Goal: Check status: Check status

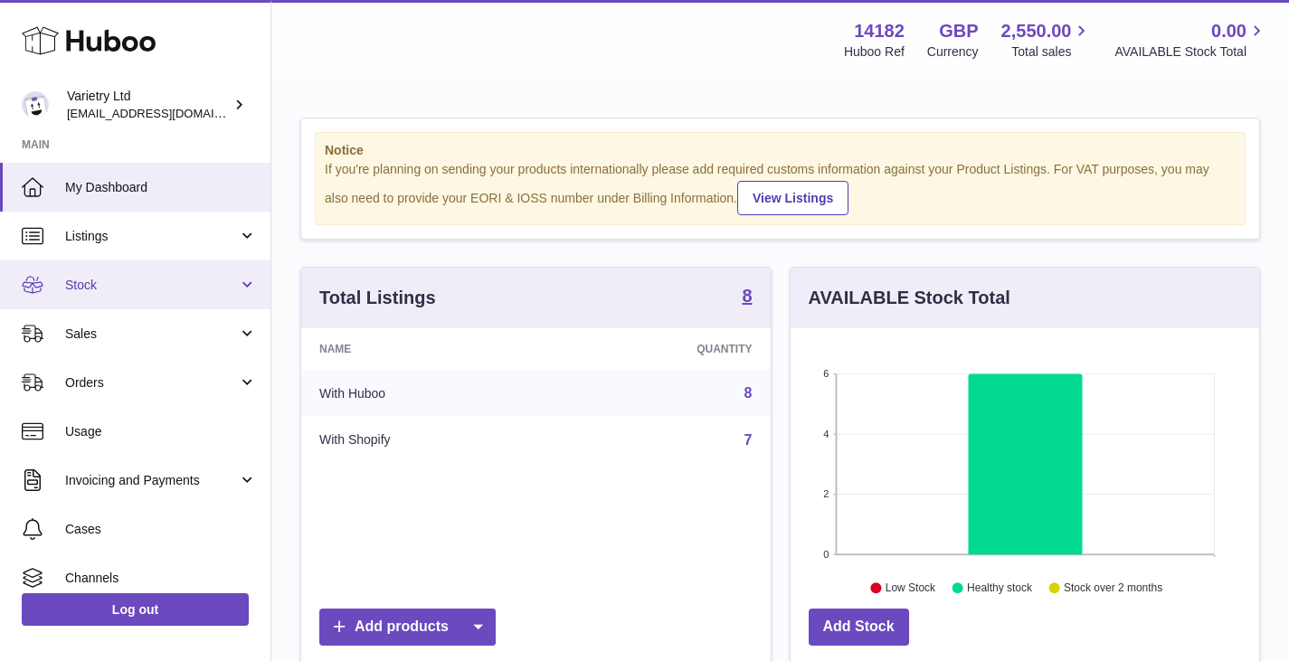
scroll to position [282, 469]
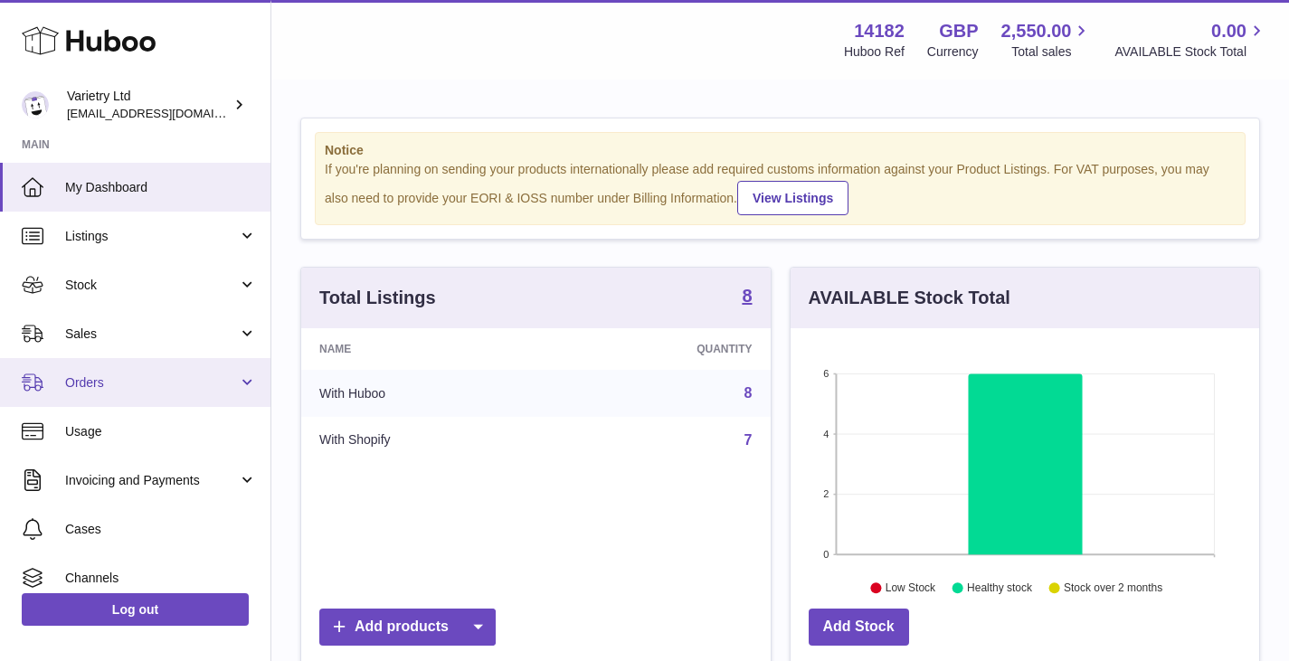
click at [89, 376] on span "Orders" at bounding box center [151, 383] width 173 height 17
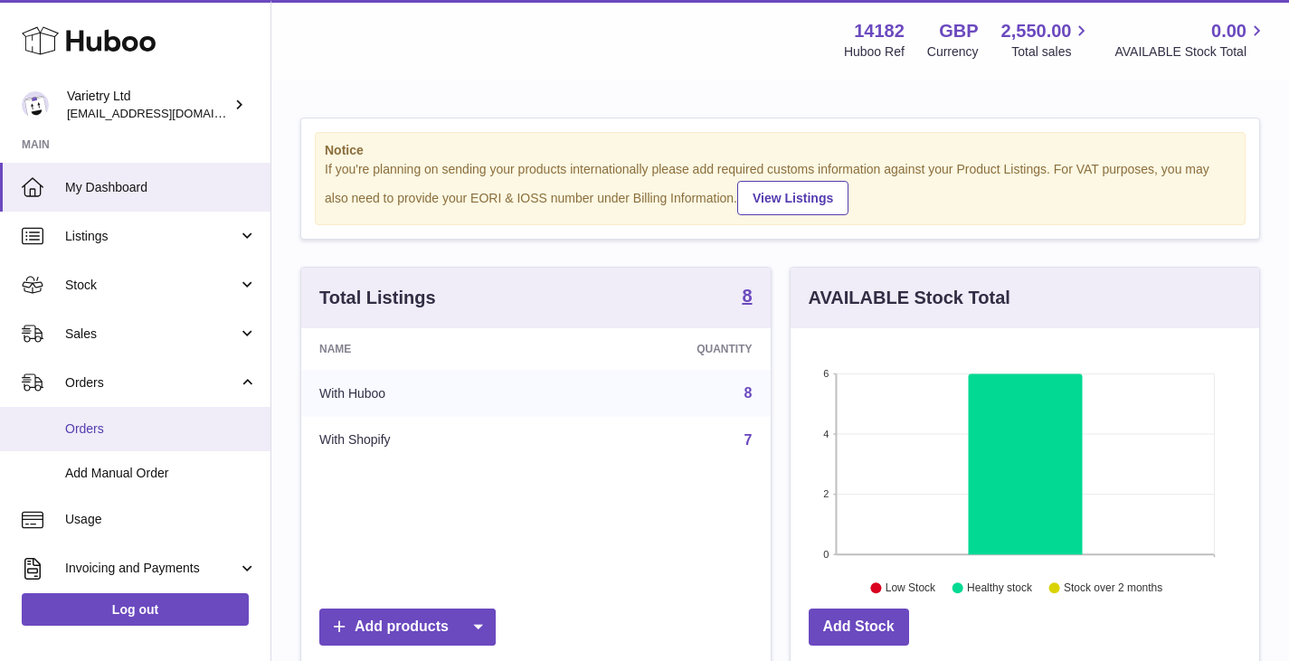
click at [81, 428] on span "Orders" at bounding box center [161, 429] width 192 height 17
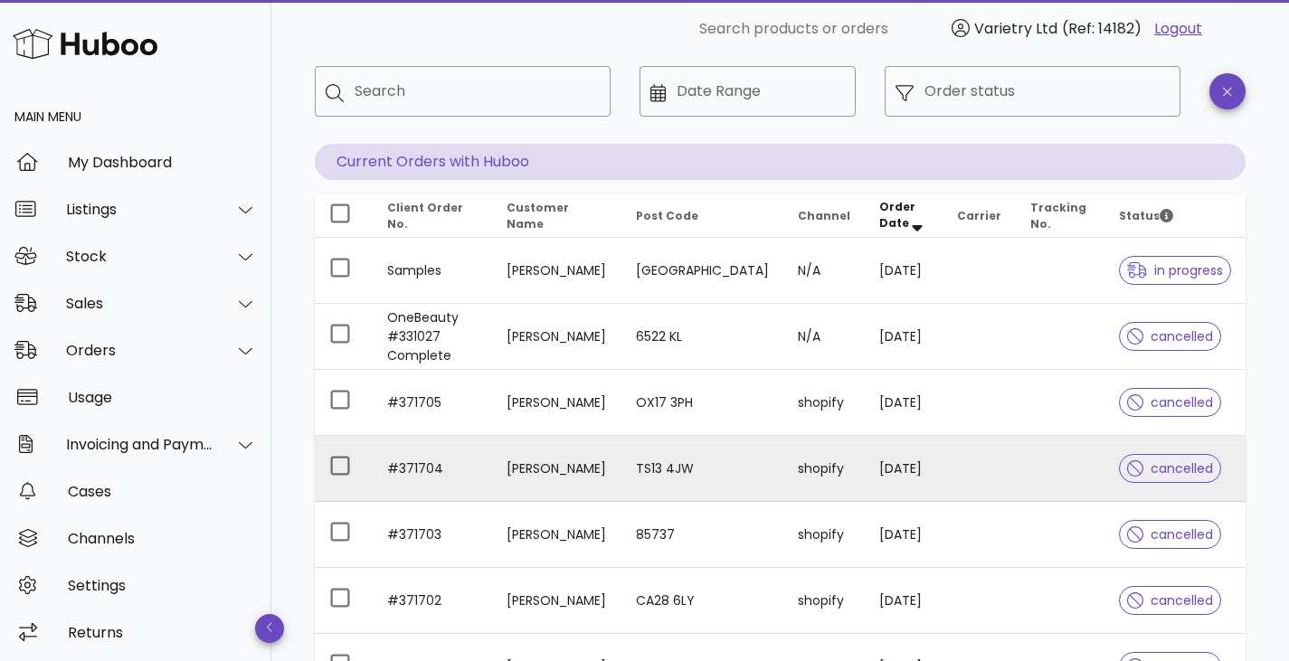
scroll to position [181, 0]
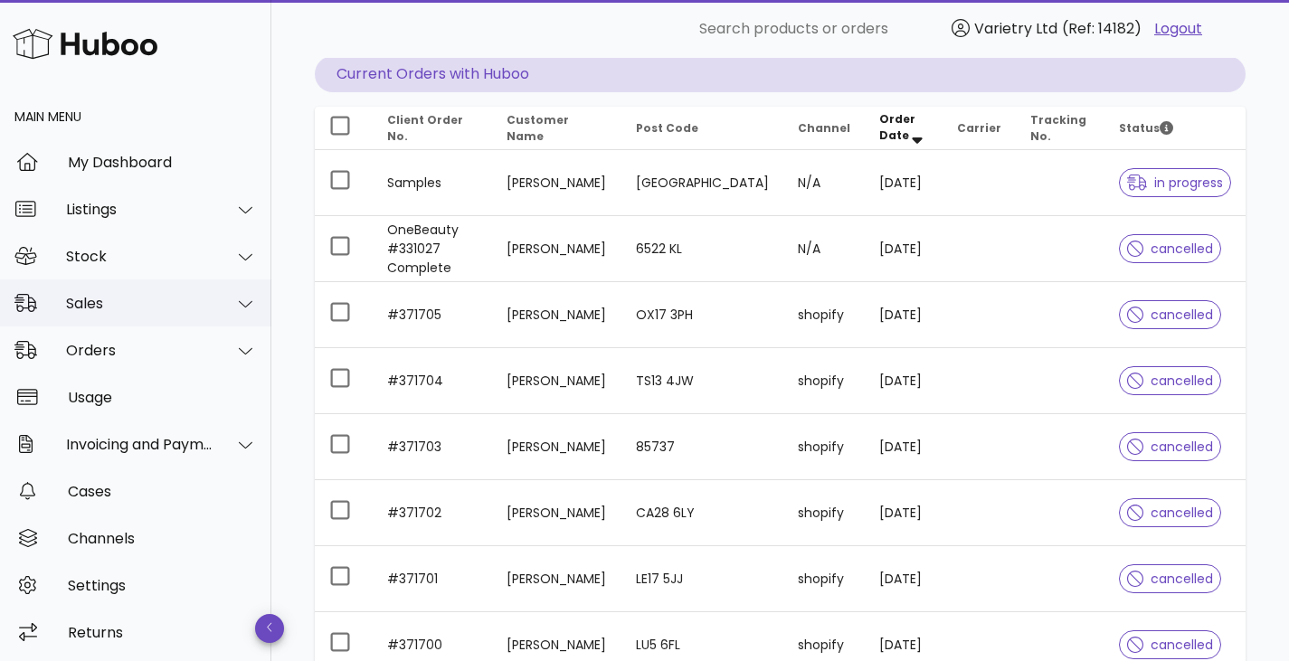
click at [92, 309] on div "Sales" at bounding box center [139, 303] width 147 height 17
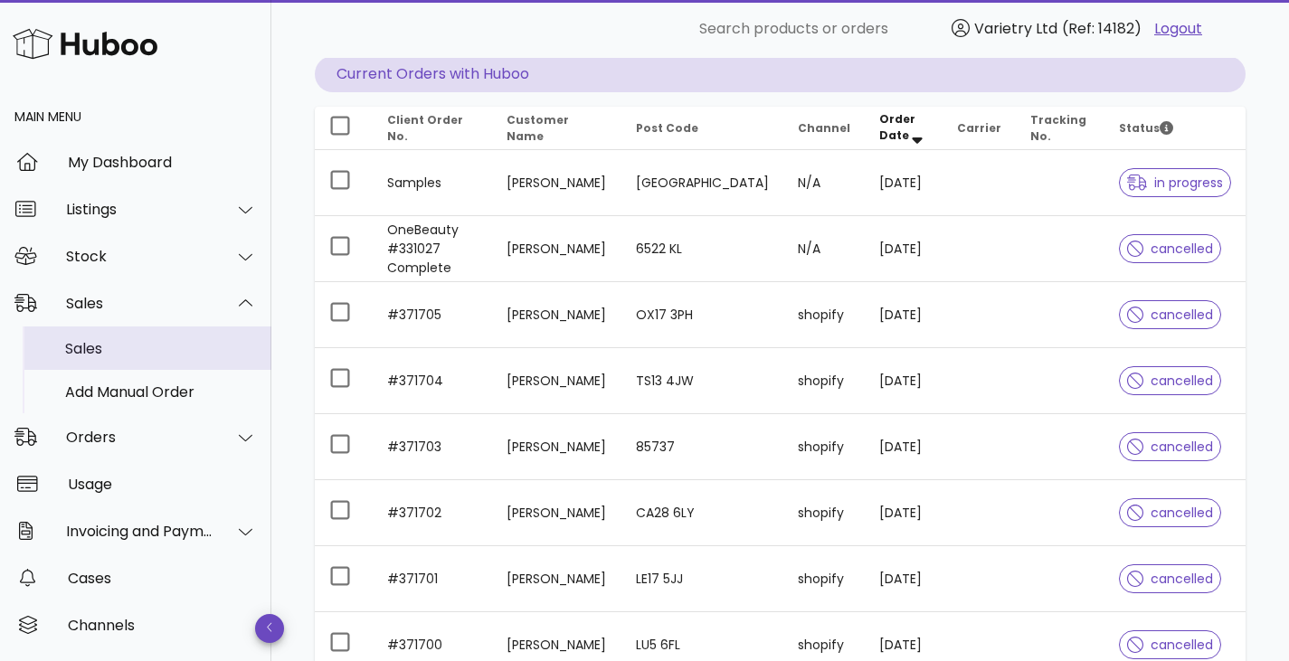
click at [90, 343] on div "Sales" at bounding box center [161, 348] width 192 height 17
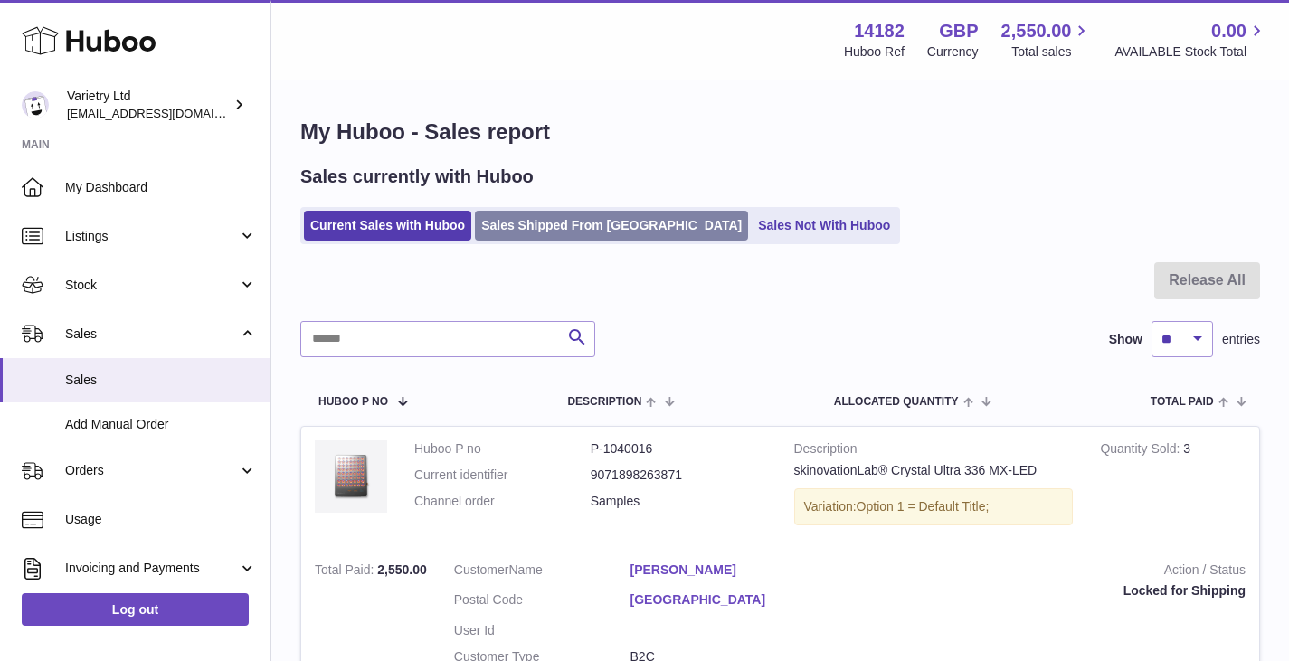
click at [567, 232] on link "Sales Shipped From Huboo" at bounding box center [611, 226] width 273 height 30
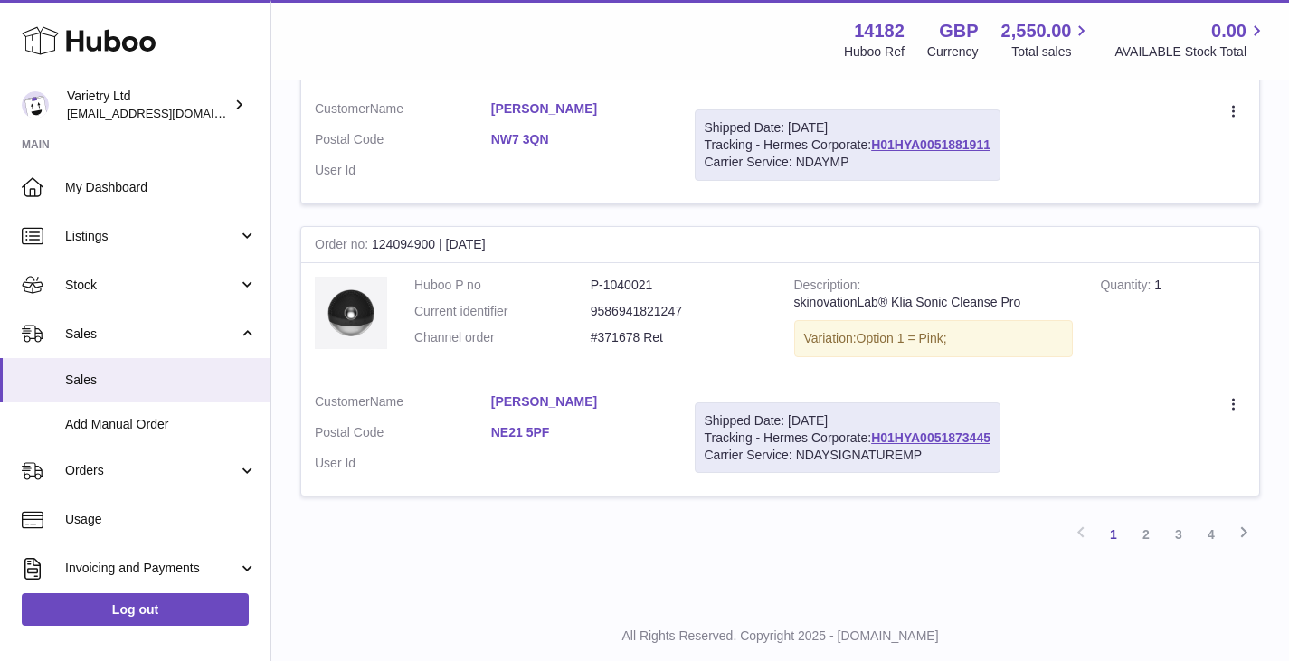
scroll to position [2855, 0]
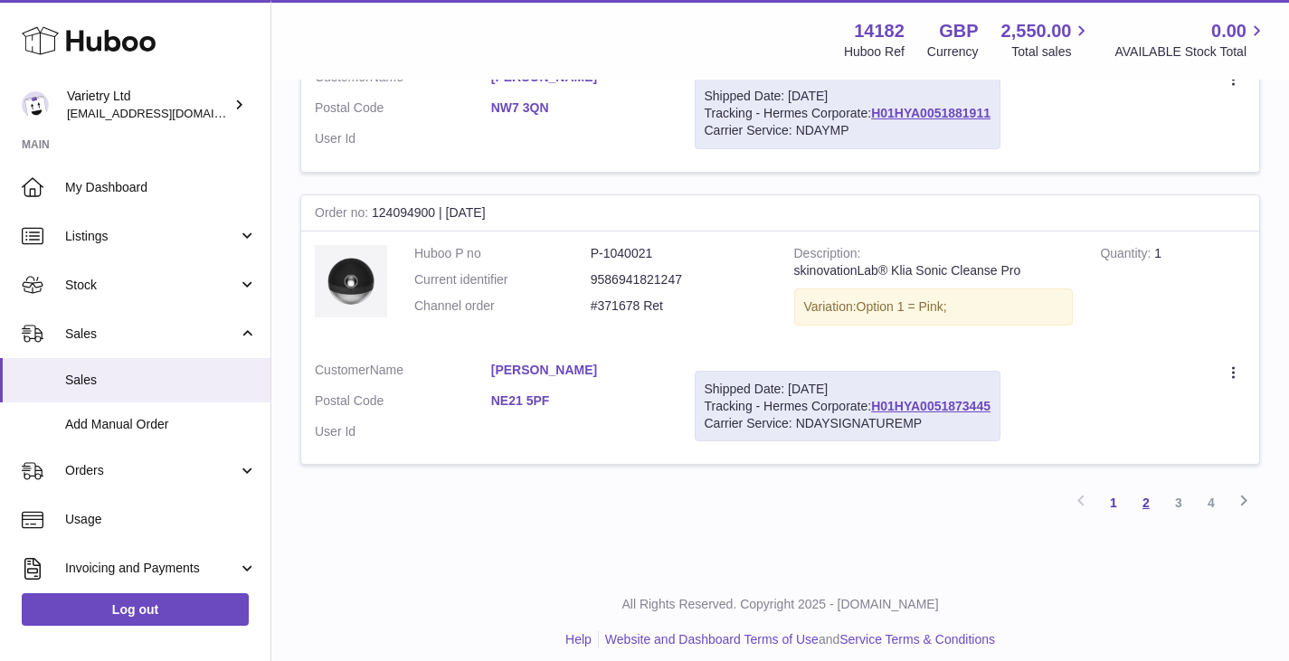
click at [1144, 487] on link "2" at bounding box center [1146, 503] width 33 height 33
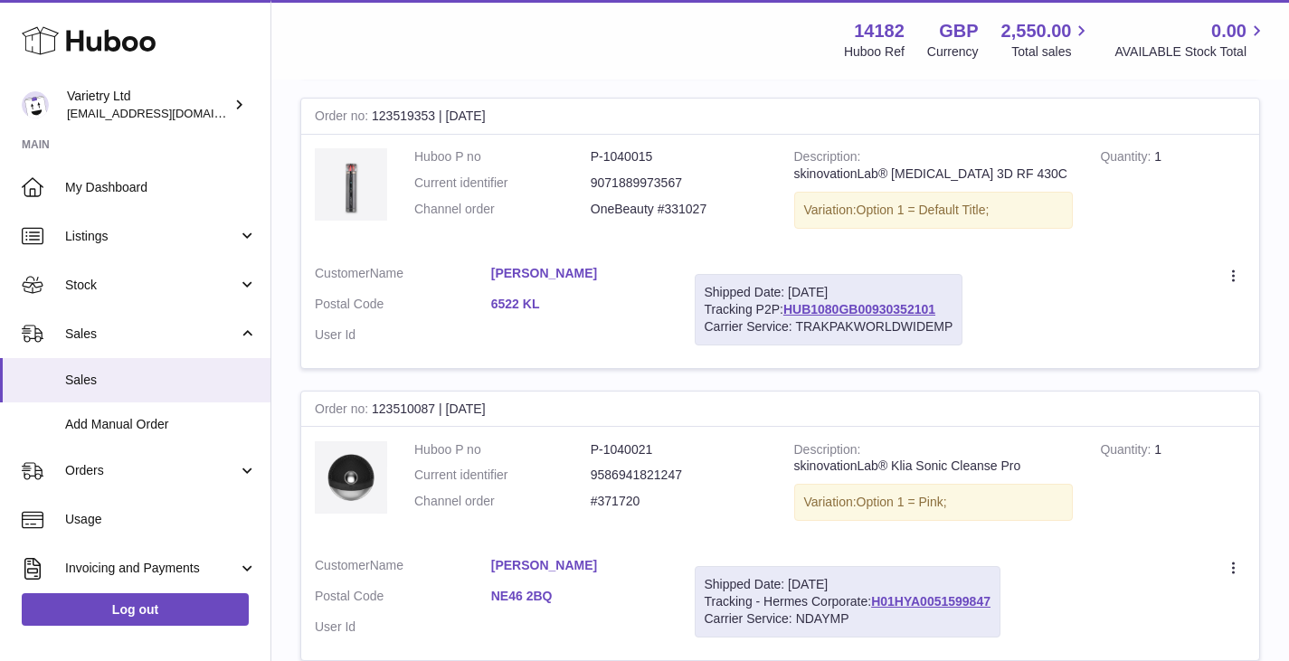
scroll to position [2072, 0]
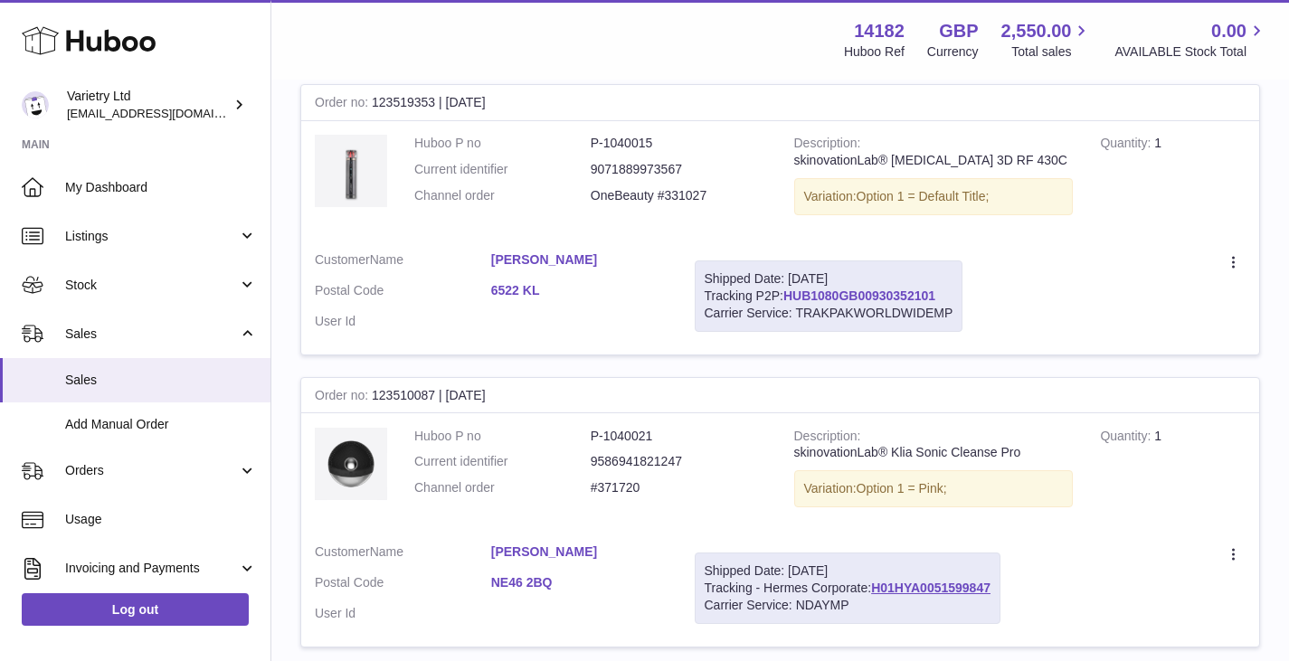
click at [877, 297] on link "HUB1080GB00930352101" at bounding box center [860, 296] width 152 height 14
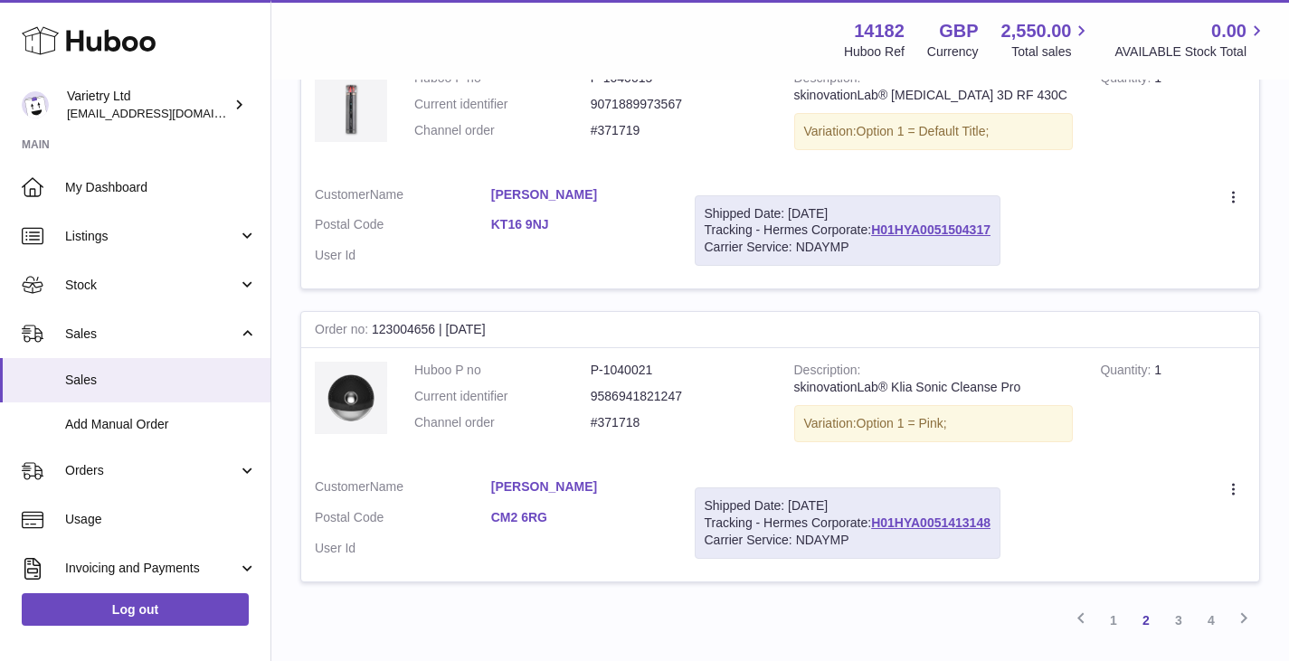
scroll to position [2855, 0]
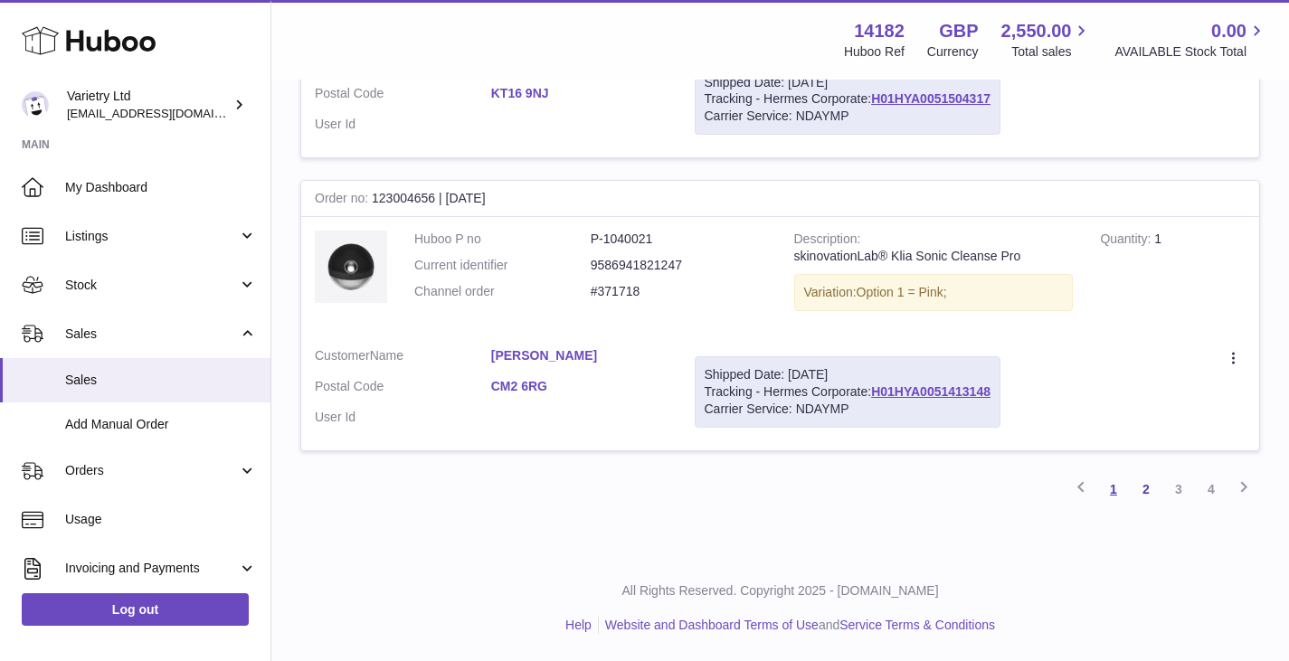
click at [1116, 488] on link "1" at bounding box center [1114, 489] width 33 height 33
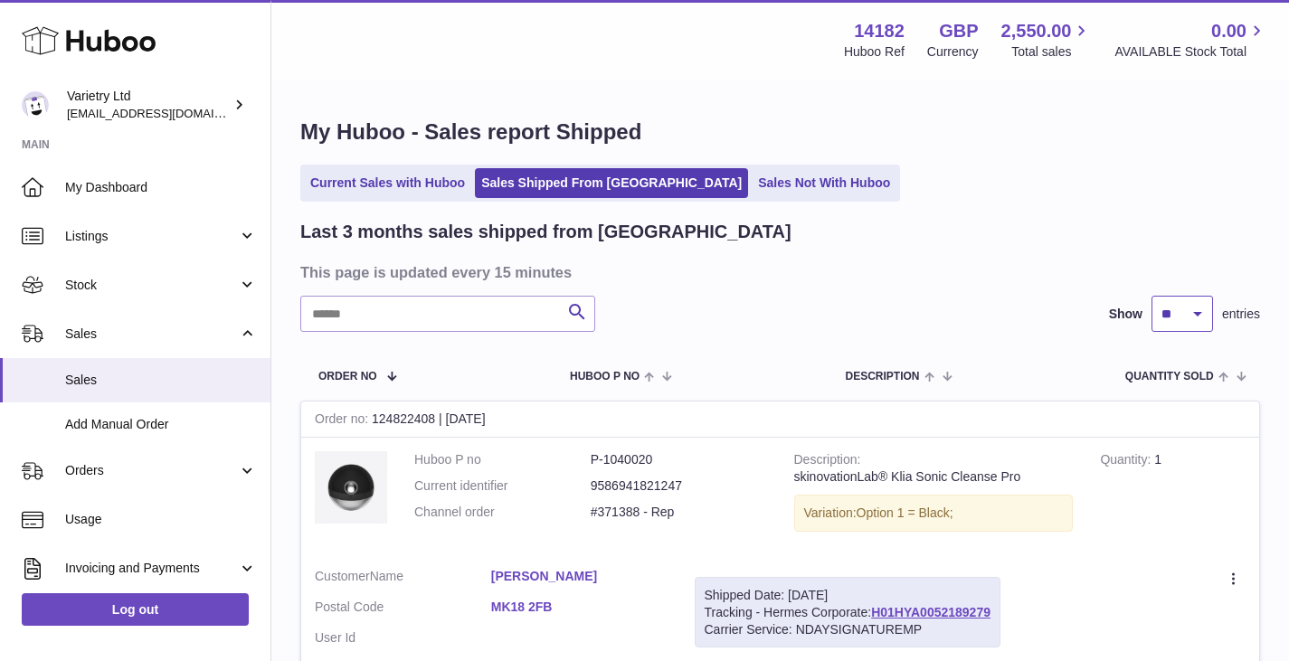
click at [1201, 318] on select "** ** **" at bounding box center [1183, 314] width 62 height 36
select select "**"
click at [1152, 296] on select "** ** **" at bounding box center [1183, 314] width 62 height 36
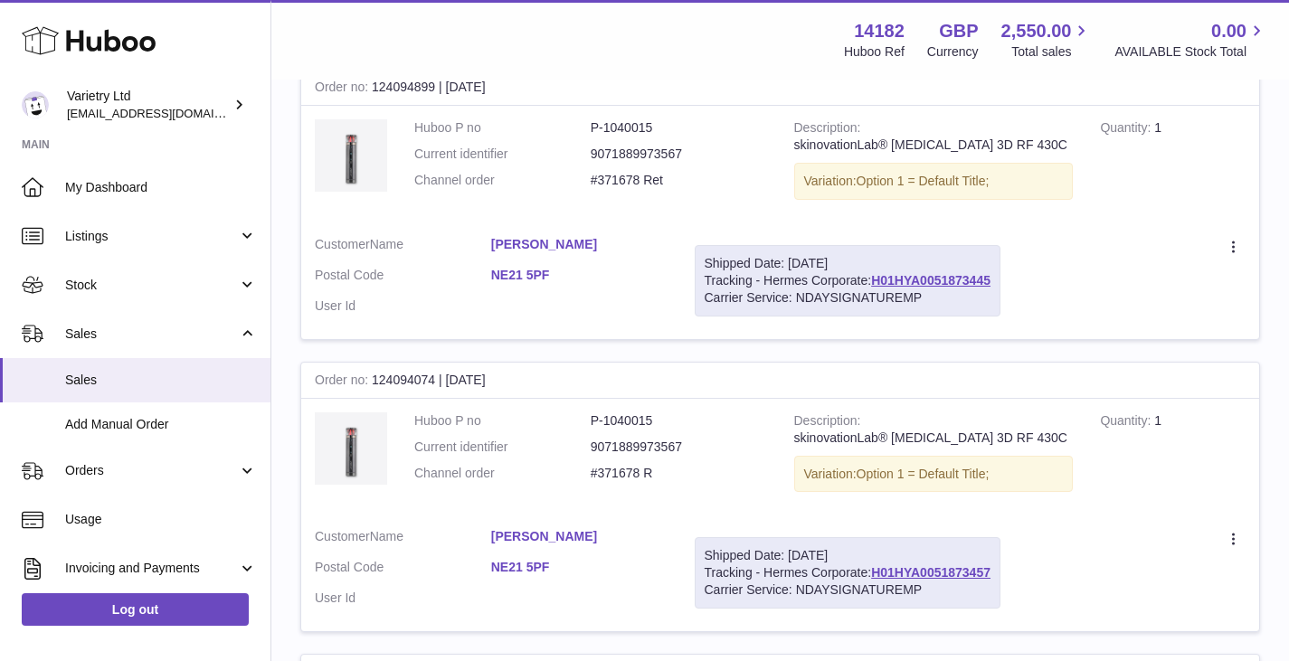
scroll to position [3348, 0]
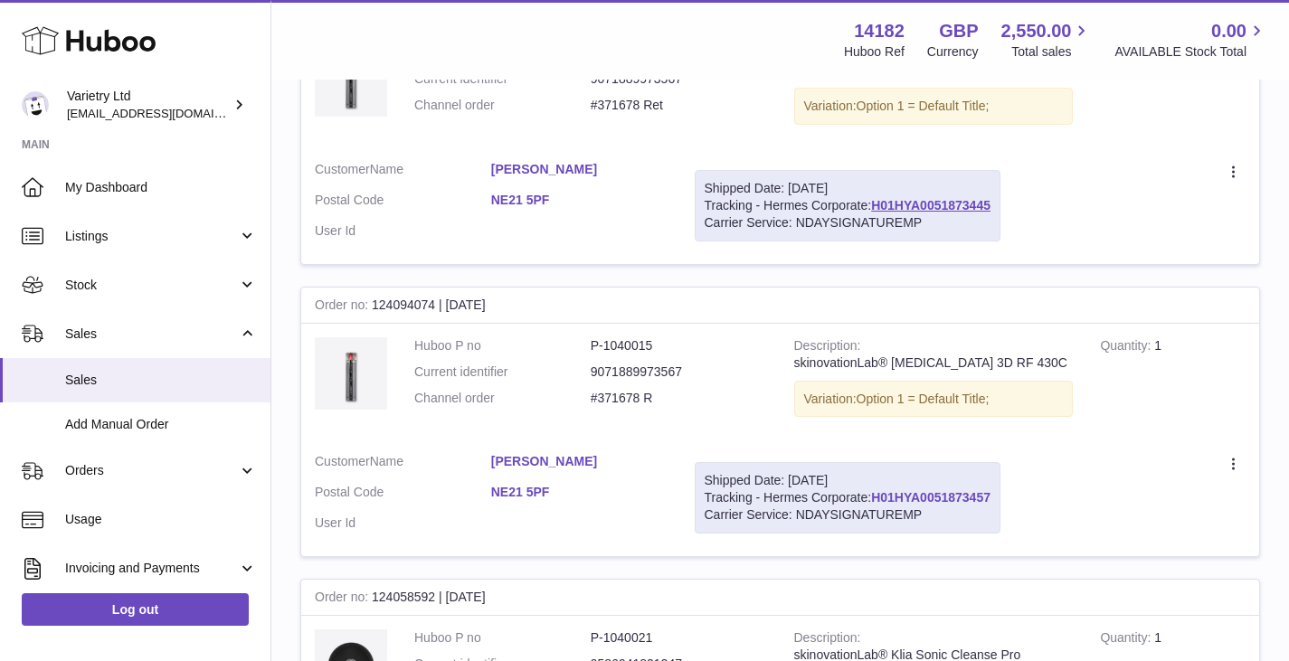
click at [927, 490] on link "H01HYA0051873457" at bounding box center [930, 497] width 119 height 14
